Goal: Information Seeking & Learning: Learn about a topic

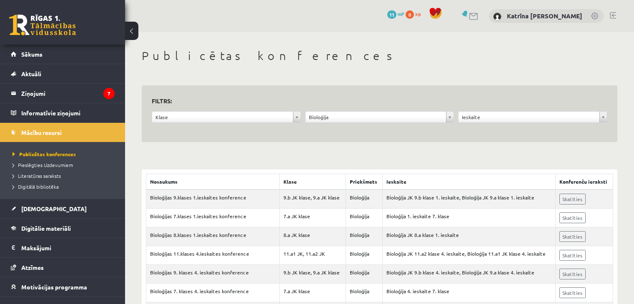
click at [38, 50] on link "Sākums" at bounding box center [63, 54] width 104 height 19
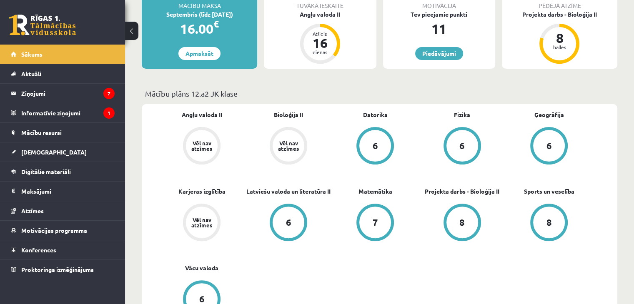
scroll to position [213, 0]
click at [214, 192] on link "Karjeras izglītība" at bounding box center [201, 191] width 47 height 9
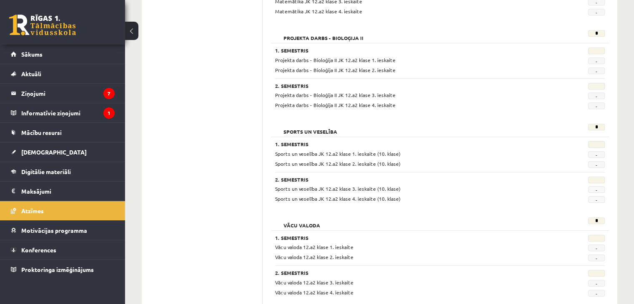
scroll to position [789, 0]
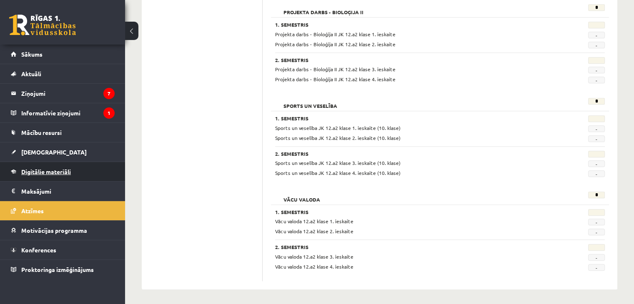
click at [28, 171] on span "Digitālie materiāli" at bounding box center [46, 172] width 50 height 8
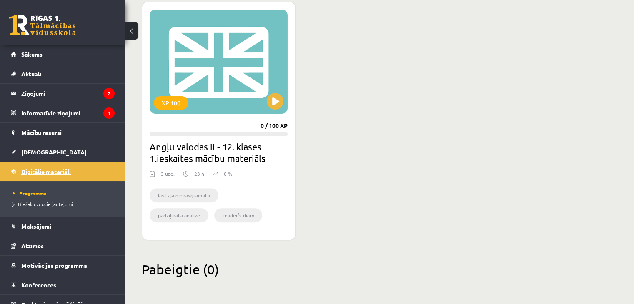
scroll to position [236, 0]
click at [279, 100] on button at bounding box center [275, 101] width 17 height 17
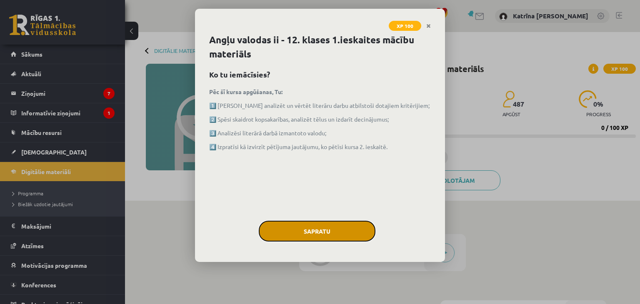
click at [269, 237] on button "Sapratu" at bounding box center [317, 231] width 117 height 21
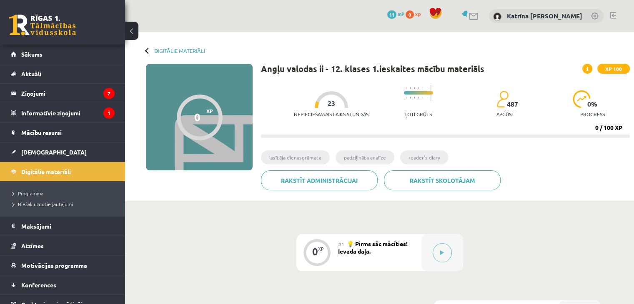
click at [170, 128] on div "0 XP XP 100" at bounding box center [199, 117] width 107 height 107
click at [438, 259] on button at bounding box center [442, 252] width 19 height 19
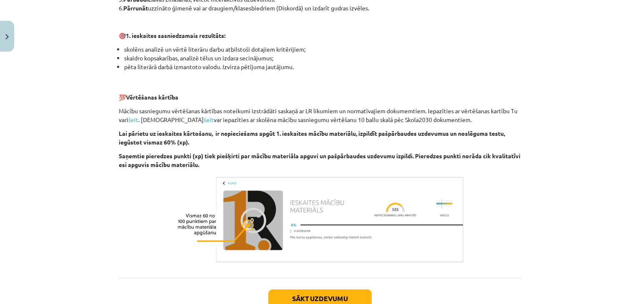
scroll to position [573, 0]
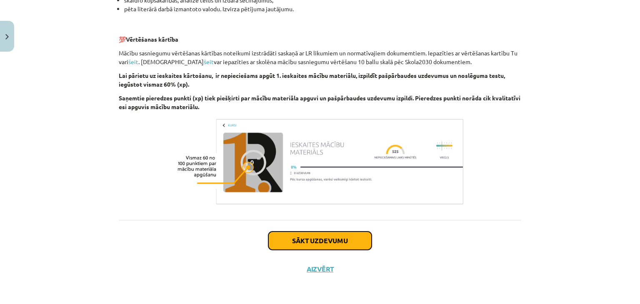
click at [322, 244] on button "Sākt uzdevumu" at bounding box center [319, 241] width 103 height 18
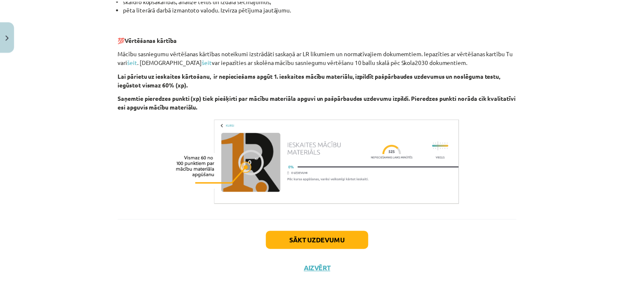
scroll to position [12, 0]
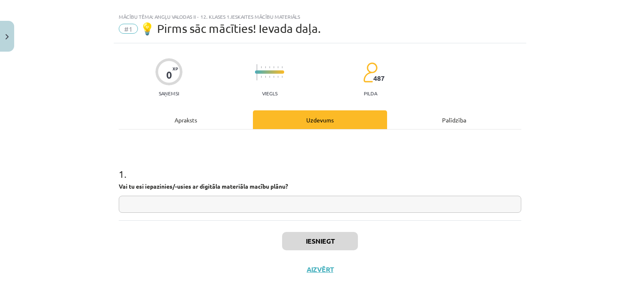
click at [292, 204] on input "text" at bounding box center [320, 204] width 403 height 17
type input "**"
click at [327, 243] on button "Iesniegt" at bounding box center [320, 241] width 76 height 18
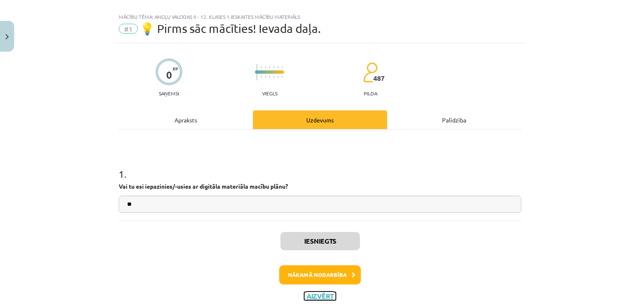
click at [322, 297] on button "Aizvērt" at bounding box center [320, 296] width 32 height 8
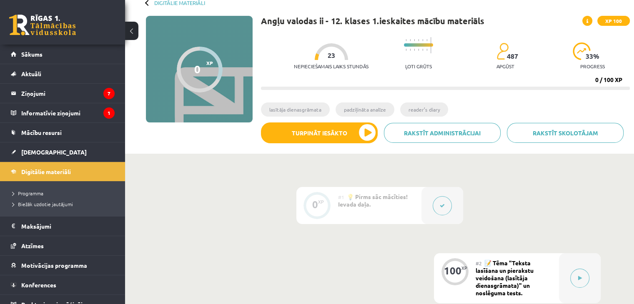
scroll to position [51, 0]
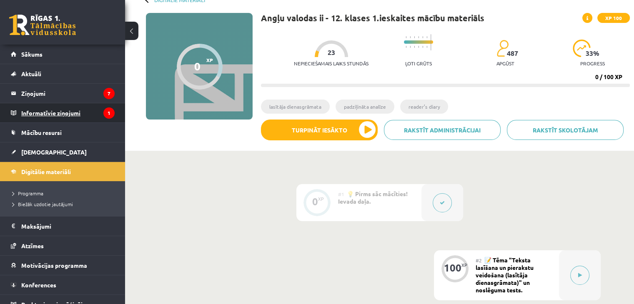
click at [47, 113] on legend "Informatīvie ziņojumi 1" at bounding box center [67, 112] width 93 height 19
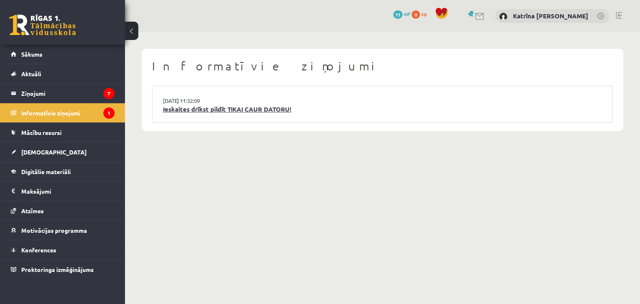
click at [195, 107] on link "Ieskaites drīkst pildīt TIKAI CAUR DATORU!" at bounding box center [382, 110] width 439 height 10
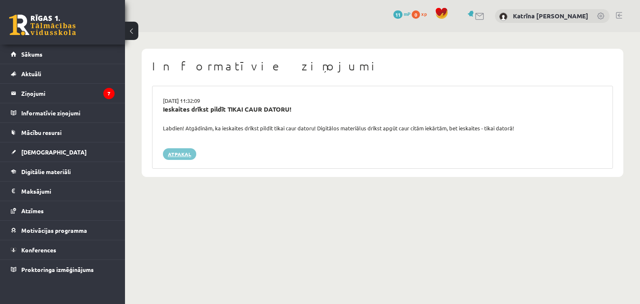
click at [170, 150] on link "Atpakaļ" at bounding box center [179, 154] width 33 height 12
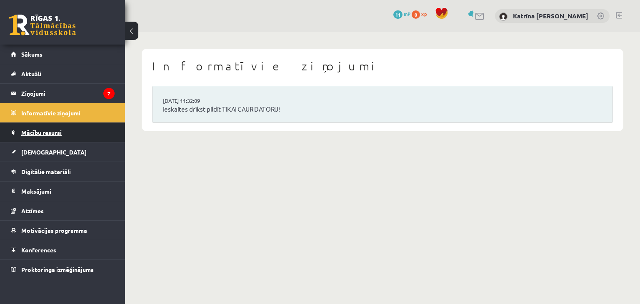
click at [113, 129] on link "Mācību resursi" at bounding box center [63, 132] width 104 height 19
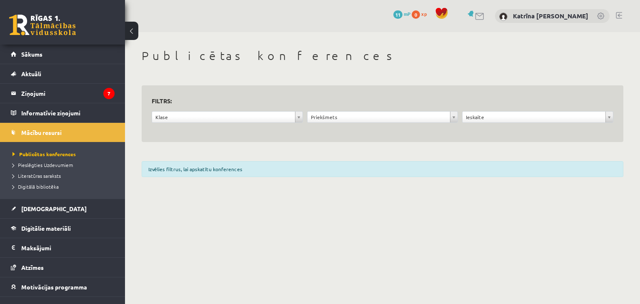
click at [66, 143] on ul "Publicētas konferences Pieslēgties Uzdevumiem Literatūras saraksts Digitālā bib…" at bounding box center [62, 170] width 125 height 57
click at [35, 69] on link "Aktuāli" at bounding box center [63, 73] width 104 height 19
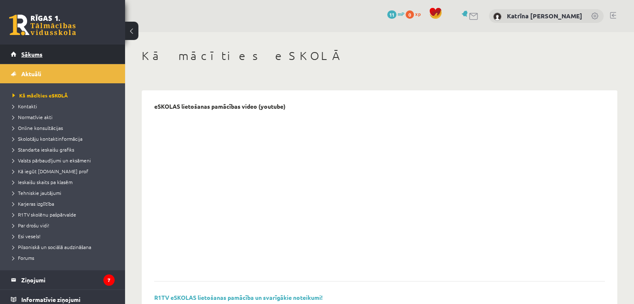
click at [35, 54] on span "Sākums" at bounding box center [31, 54] width 21 height 8
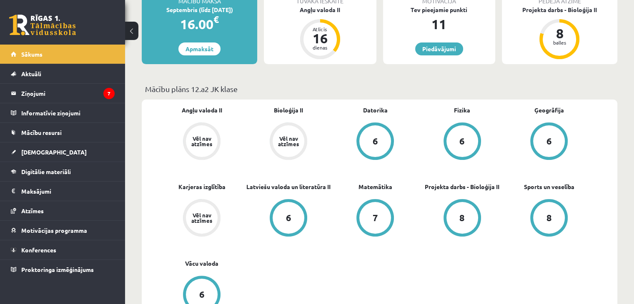
scroll to position [168, 0]
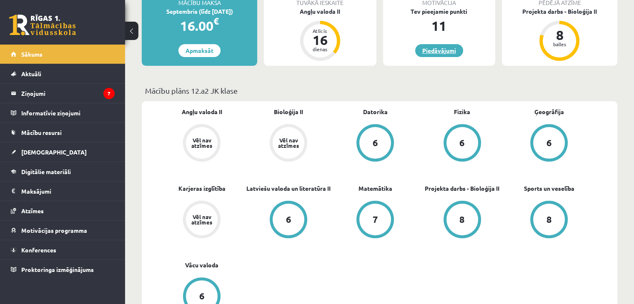
click at [436, 56] on link "Piedāvājumi" at bounding box center [439, 50] width 48 height 13
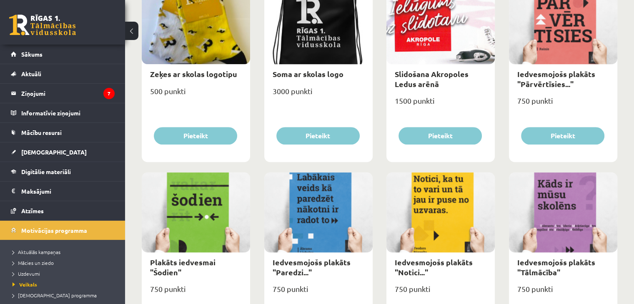
click at [436, 56] on div at bounding box center [440, 24] width 108 height 80
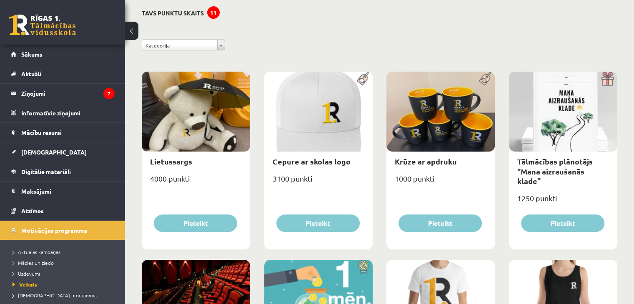
scroll to position [56, 0]
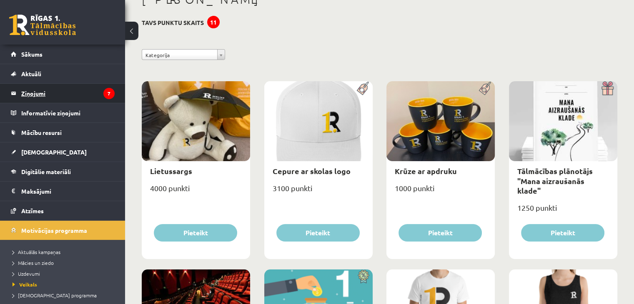
click at [45, 98] on legend "Ziņojumi 7" at bounding box center [67, 93] width 93 height 19
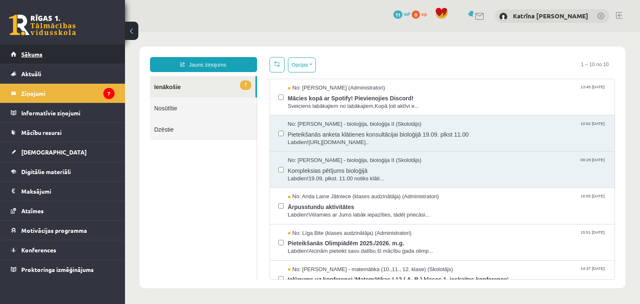
click at [40, 53] on span "Sākums" at bounding box center [31, 54] width 21 height 8
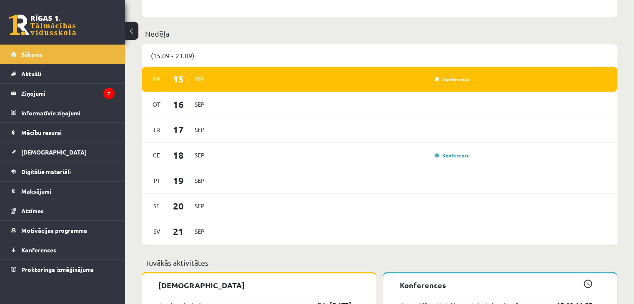
scroll to position [495, 0]
click at [452, 80] on link "Konference" at bounding box center [452, 79] width 35 height 7
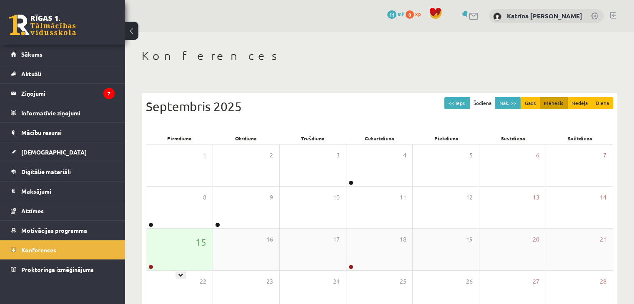
click at [186, 249] on div "15" at bounding box center [179, 250] width 66 height 42
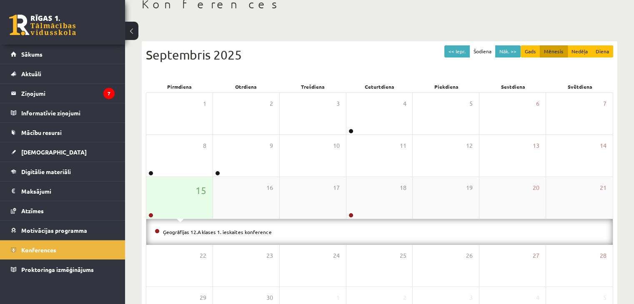
scroll to position [61, 0]
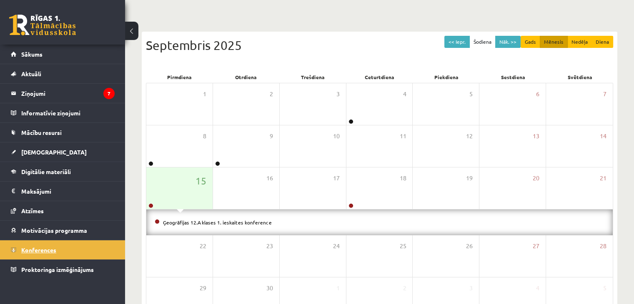
click at [32, 249] on span "Konferences" at bounding box center [38, 250] width 35 height 8
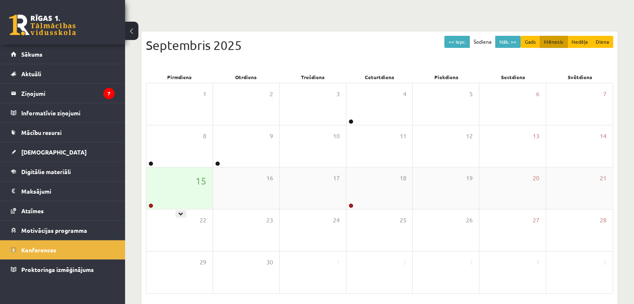
scroll to position [93, 0]
